Goal: Check status: Check status

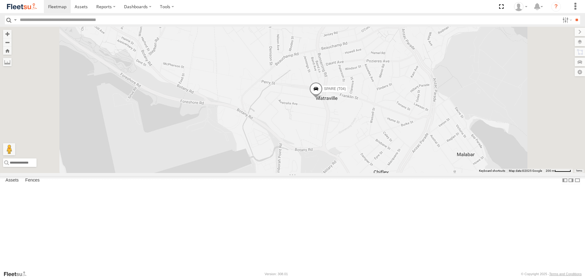
click at [322, 99] on span at bounding box center [315, 91] width 13 height 16
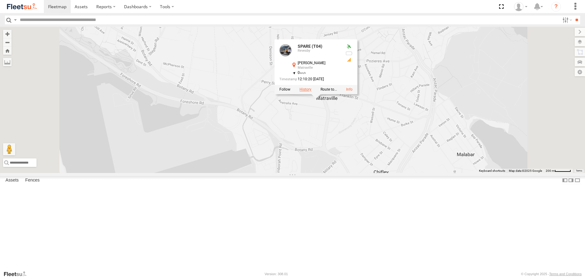
click at [311, 92] on label at bounding box center [305, 90] width 12 height 4
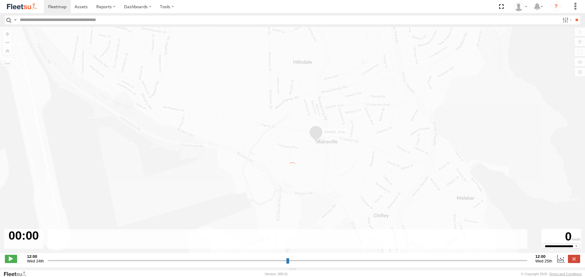
type input "**********"
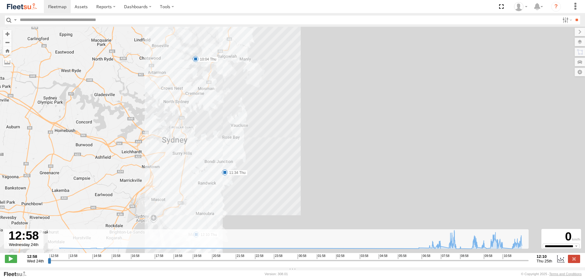
drag, startPoint x: 215, startPoint y: 123, endPoint x: 217, endPoint y: 140, distance: 17.5
click at [217, 140] on div "SPARE (T04) 11:14 Thu 11:34 Thu 12:05 Thu 12:10 Thu 10:02 Thu 10:04 Thu" at bounding box center [292, 143] width 585 height 233
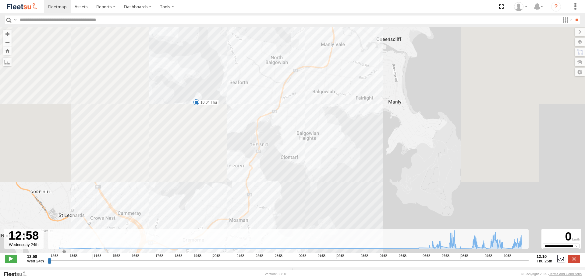
drag, startPoint x: 186, startPoint y: 54, endPoint x: 190, endPoint y: 235, distance: 181.5
click at [190, 235] on div "← Move left → Move right ↑ Move up ↓ Move down + Zoom in - Zoom out Home Jump l…" at bounding box center [292, 147] width 585 height 241
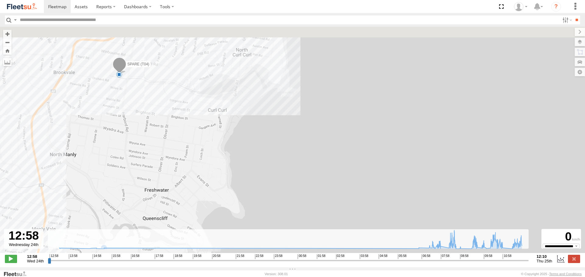
drag, startPoint x: 279, startPoint y: 109, endPoint x: 285, endPoint y: 258, distance: 149.3
click at [285, 258] on div "← Move left → Move right ↑ Move up ↓ Move down + Zoom in - Zoom out Home Jump l…" at bounding box center [292, 147] width 585 height 241
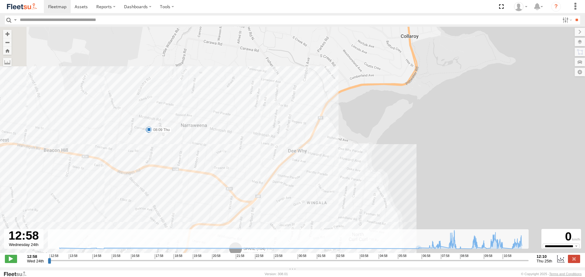
drag, startPoint x: 97, startPoint y: 137, endPoint x: 178, endPoint y: 153, distance: 82.2
click at [178, 153] on div "SPARE (T04) 11:14 Thu 11:34 Thu 12:05 Thu 12:10 Thu 10:02 Thu 10:04 Thu 08:49 T…" at bounding box center [292, 143] width 585 height 233
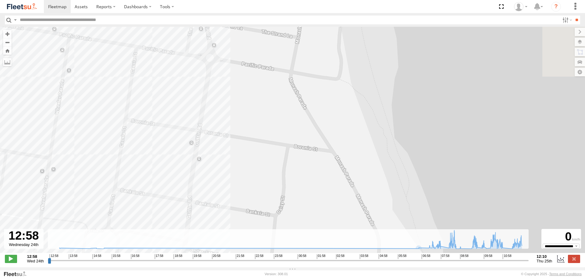
drag, startPoint x: 401, startPoint y: 126, endPoint x: 291, endPoint y: 56, distance: 130.6
click at [291, 56] on div "SPARE (T04) 11:14 Thu 11:34 Thu 12:05 Thu 12:10 Thu 10:02 Thu 10:04 Thu 08:49 T…" at bounding box center [292, 143] width 585 height 233
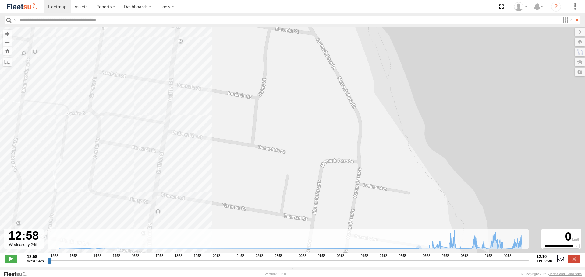
drag, startPoint x: 289, startPoint y: 137, endPoint x: 272, endPoint y: 45, distance: 93.5
click at [272, 45] on div "SPARE (T04) 11:14 Thu 11:34 Thu 12:05 Thu 12:10 Thu 10:02 Thu 10:04 Thu 08:49 T…" at bounding box center [292, 143] width 585 height 233
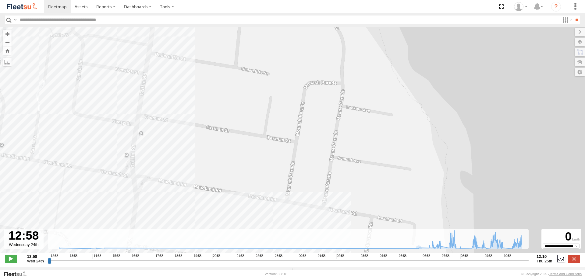
drag, startPoint x: 346, startPoint y: 138, endPoint x: 330, endPoint y: 62, distance: 78.1
click at [330, 62] on div "SPARE (T04) 11:14 Thu 11:34 Thu 12:05 Thu 12:10 Thu 10:02 Thu 10:04 Thu 08:49 T…" at bounding box center [292, 143] width 585 height 233
